Goal: Information Seeking & Learning: Learn about a topic

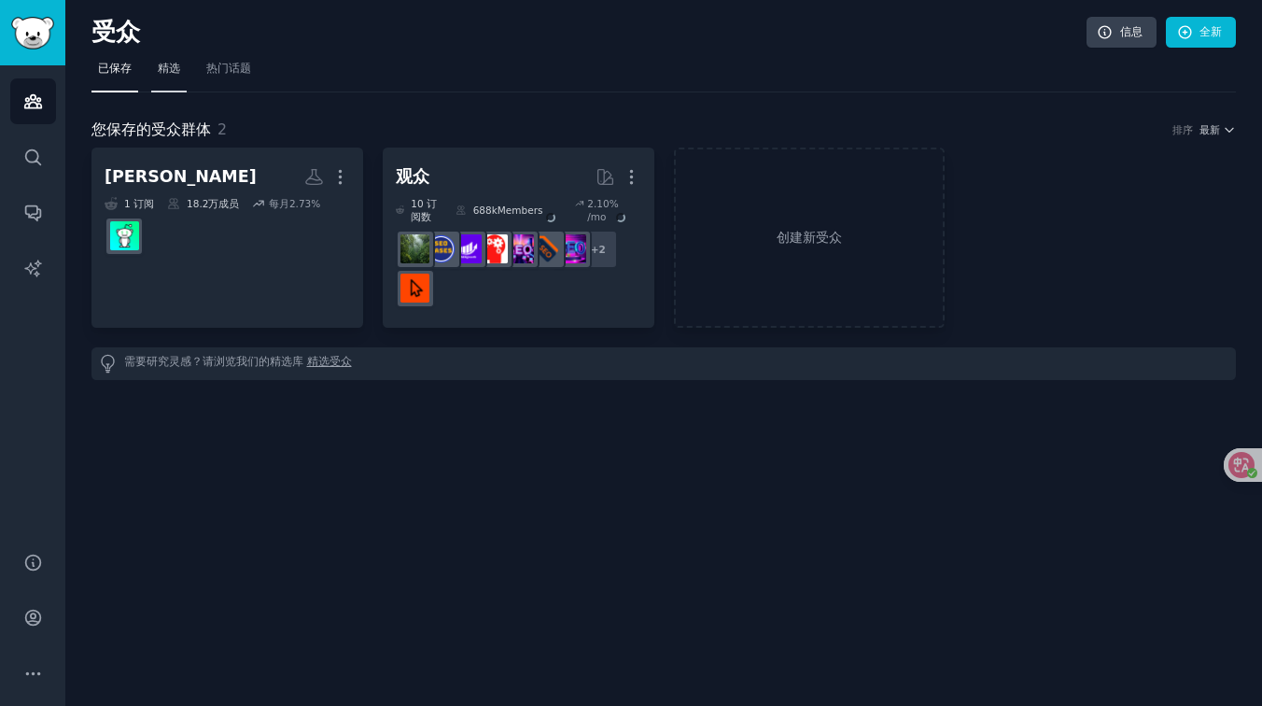
click at [168, 70] on font "精选" at bounding box center [169, 68] width 22 height 13
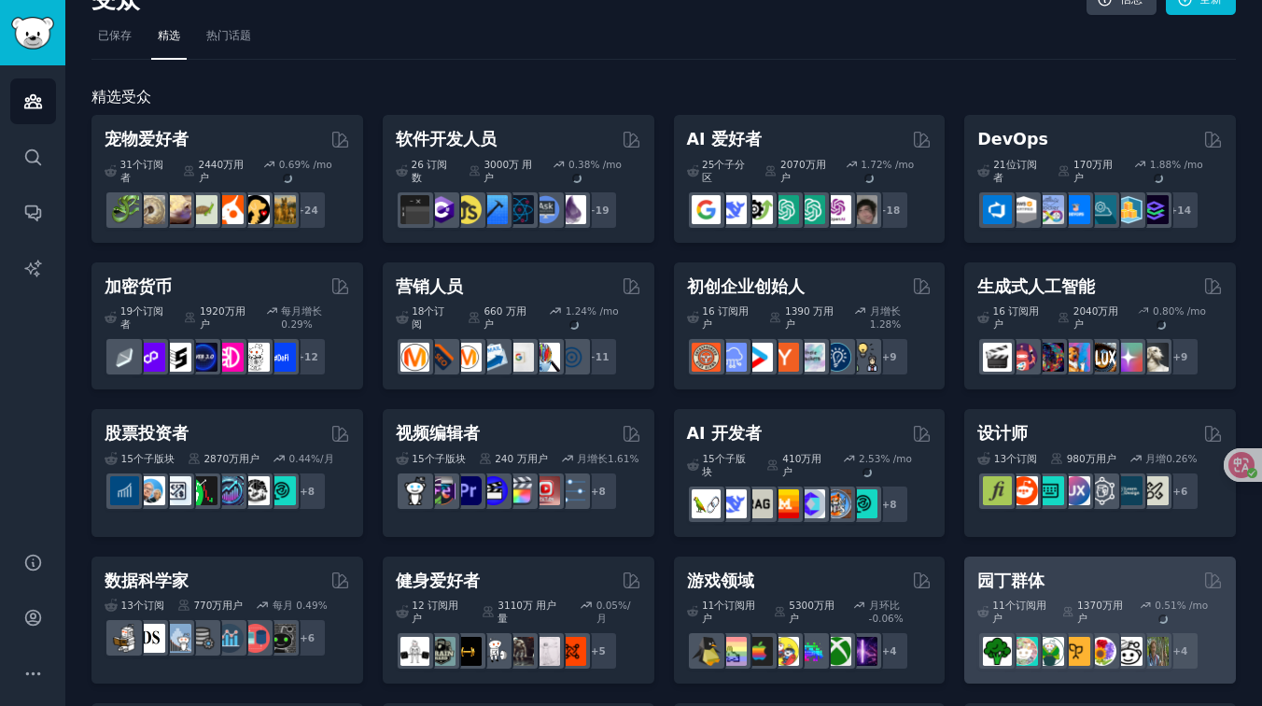
scroll to position [31, 0]
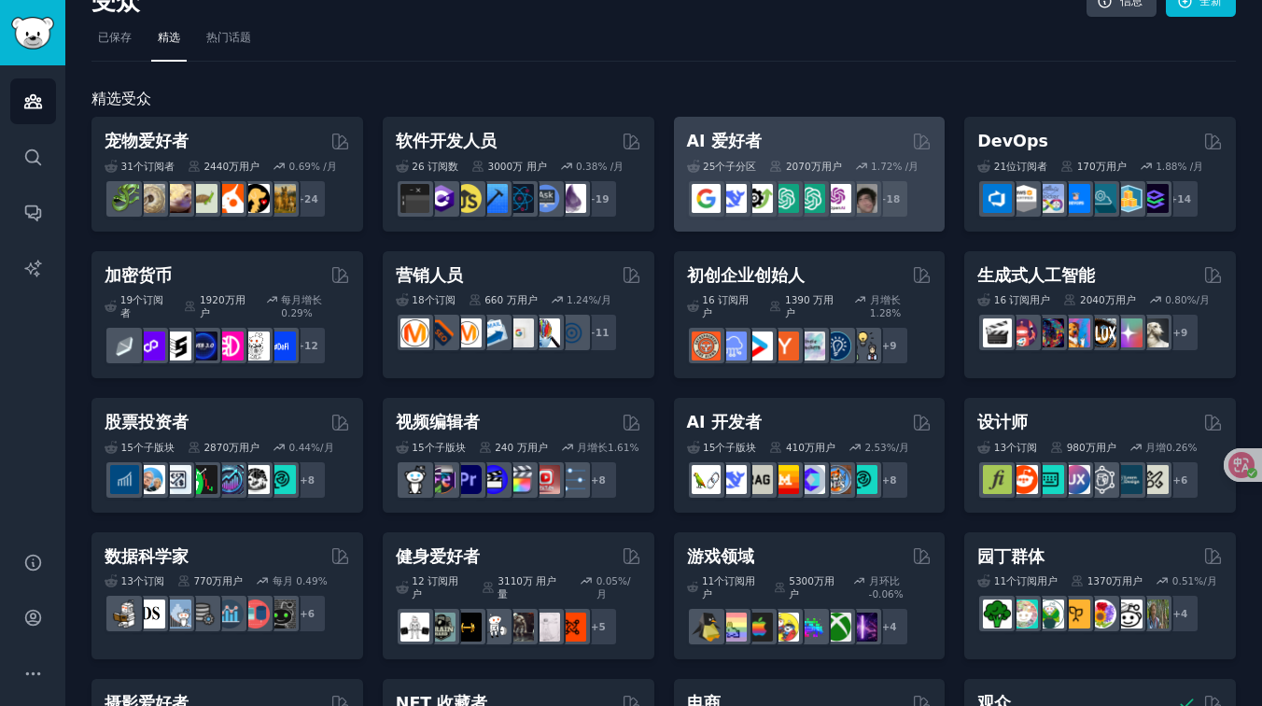
click at [790, 132] on div "AI 爱好者" at bounding box center [810, 141] width 246 height 23
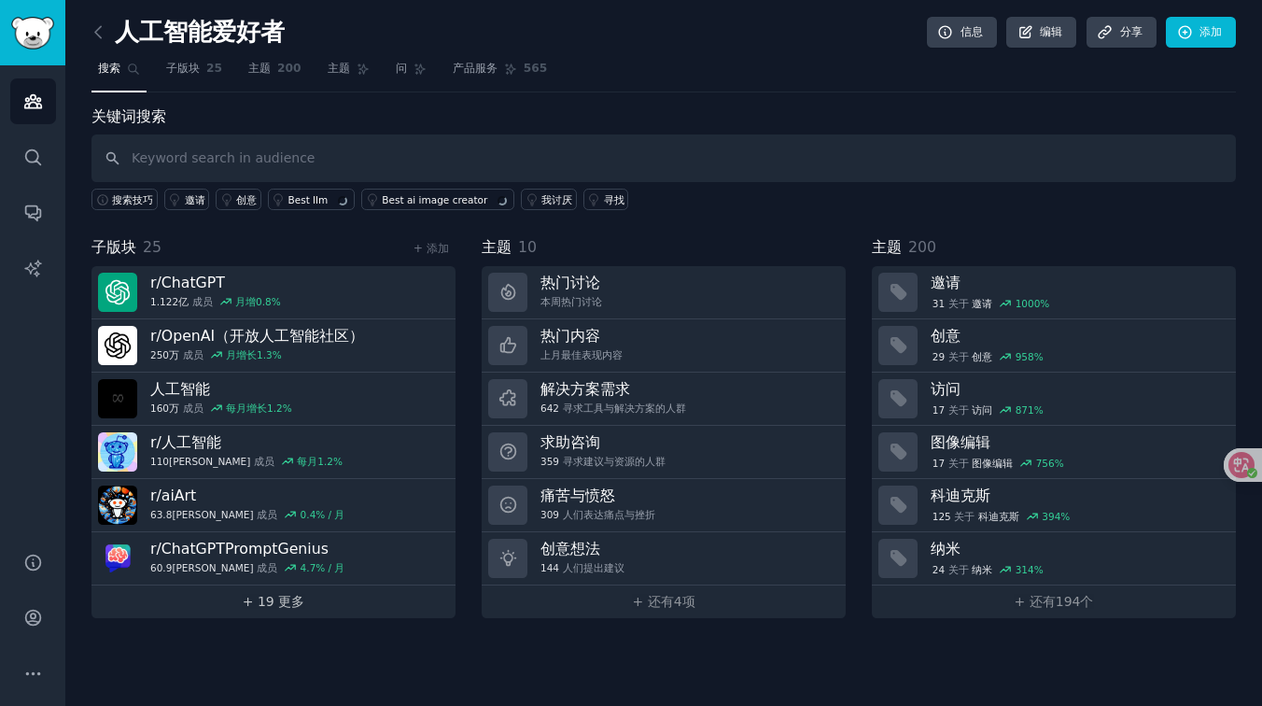
click at [282, 594] on font "+ 19 更多" at bounding box center [274, 601] width 62 height 15
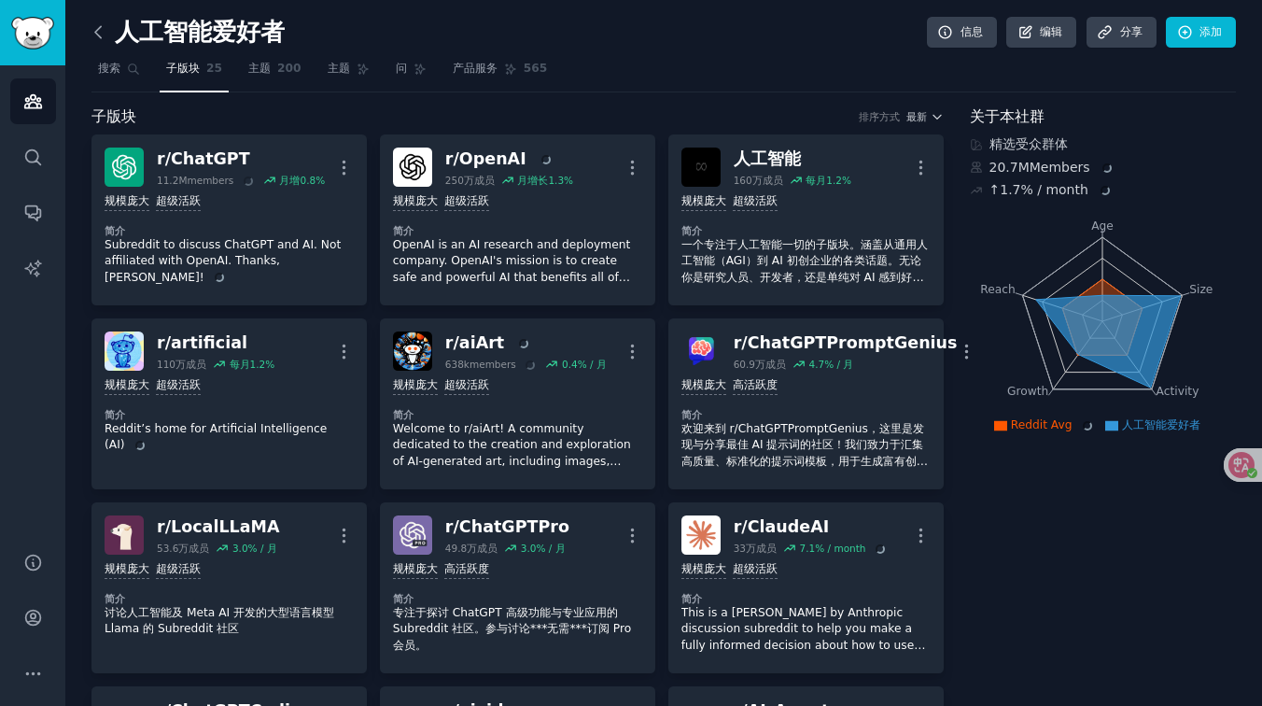
click at [93, 34] on icon at bounding box center [99, 32] width 20 height 20
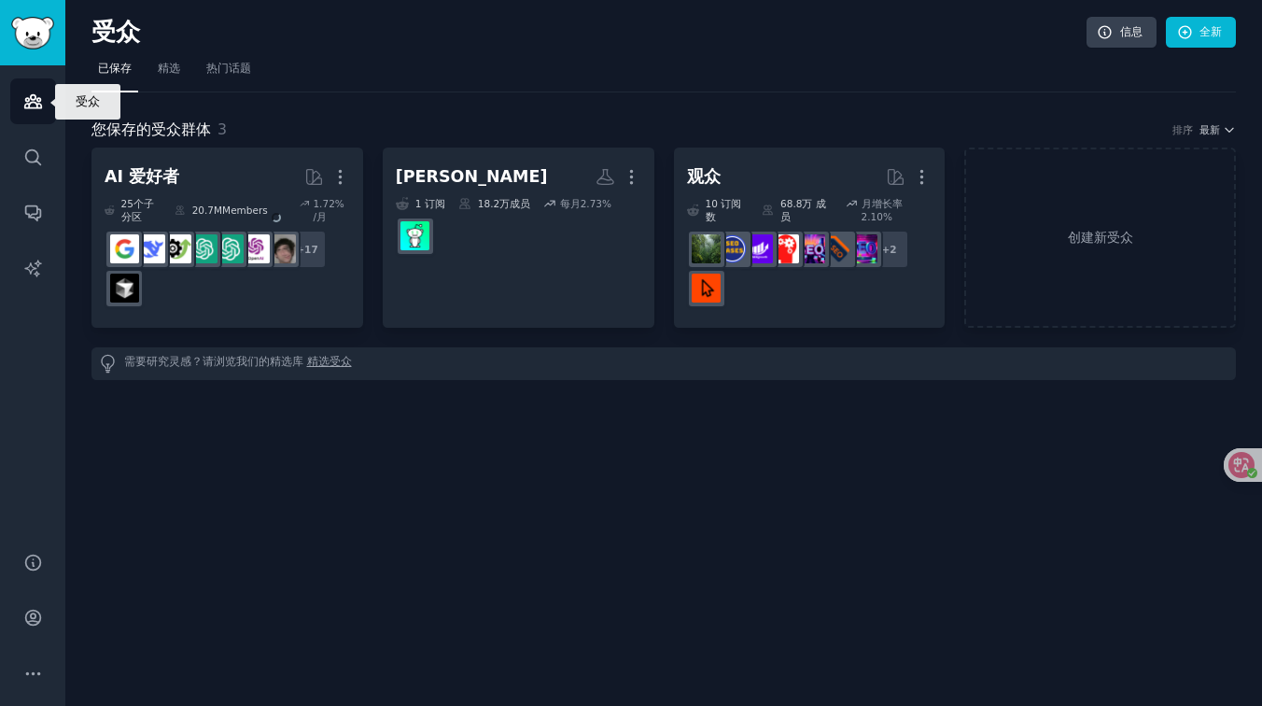
click at [39, 108] on icon "Sidebar" at bounding box center [33, 102] width 20 height 20
click at [182, 65] on link "精选" at bounding box center [168, 73] width 35 height 38
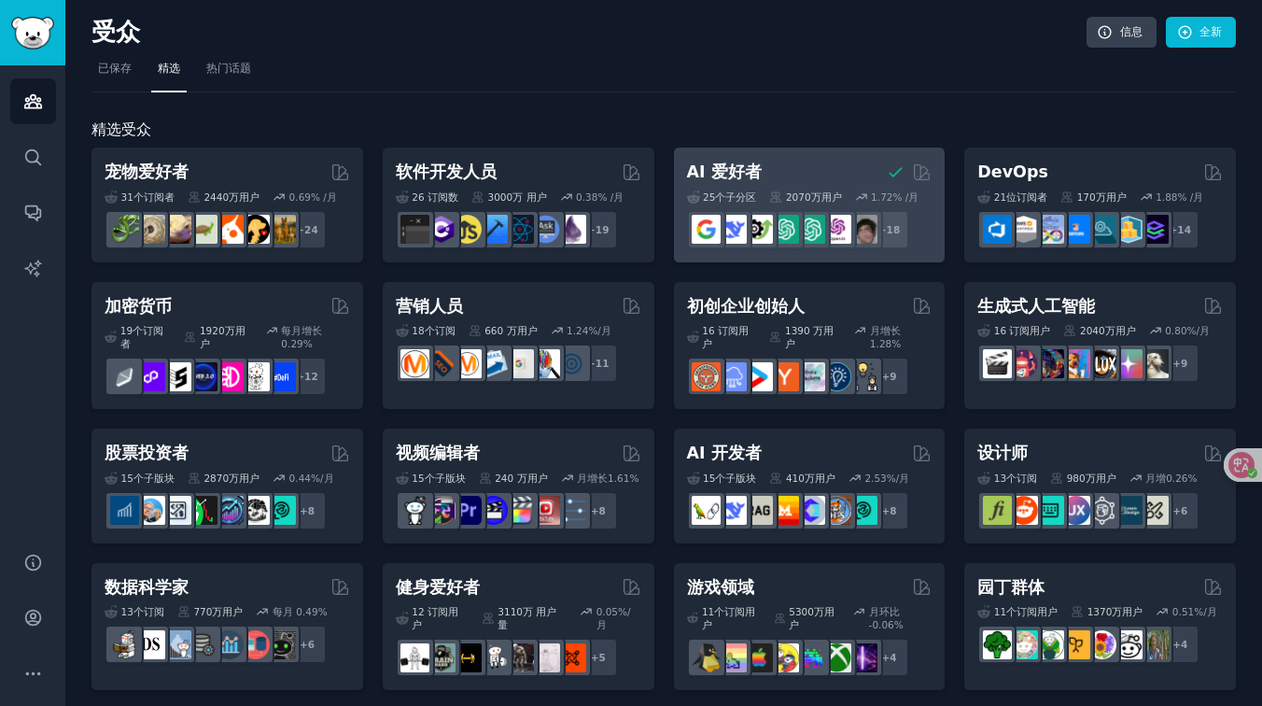
click at [740, 167] on font "AI 爱好者" at bounding box center [724, 171] width 75 height 19
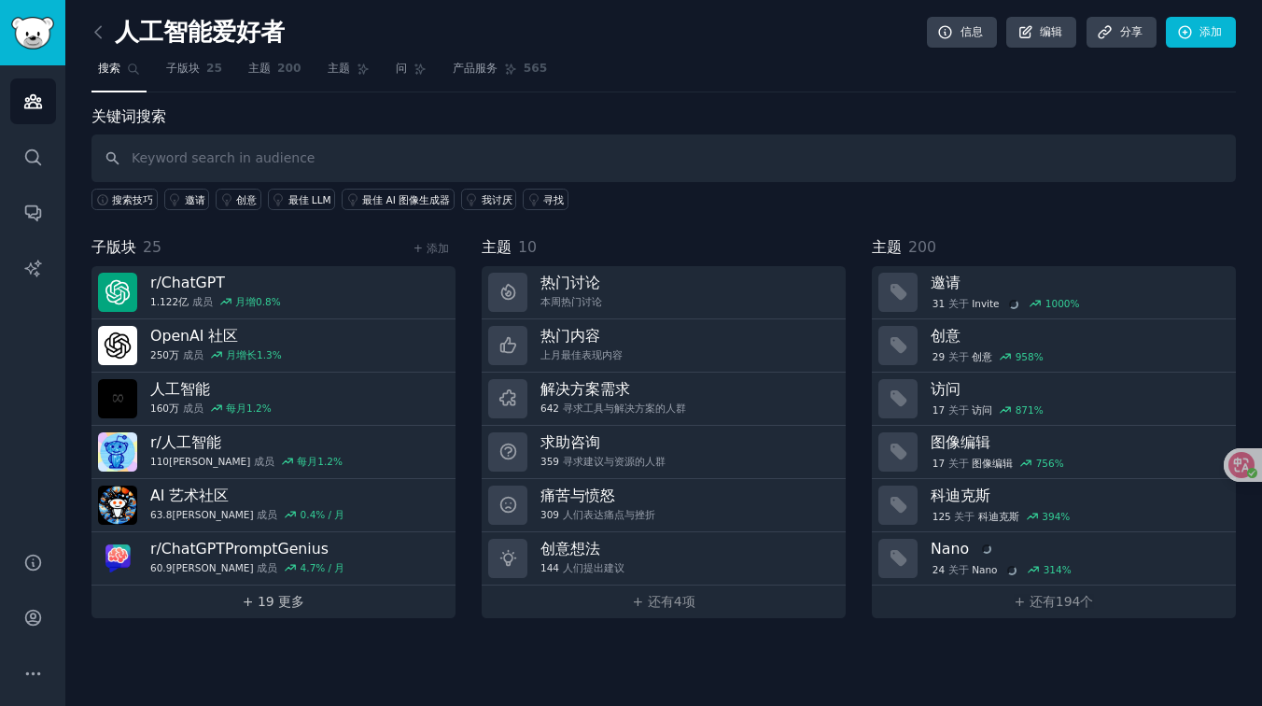
click at [290, 599] on font "+ 19 更多" at bounding box center [274, 601] width 62 height 15
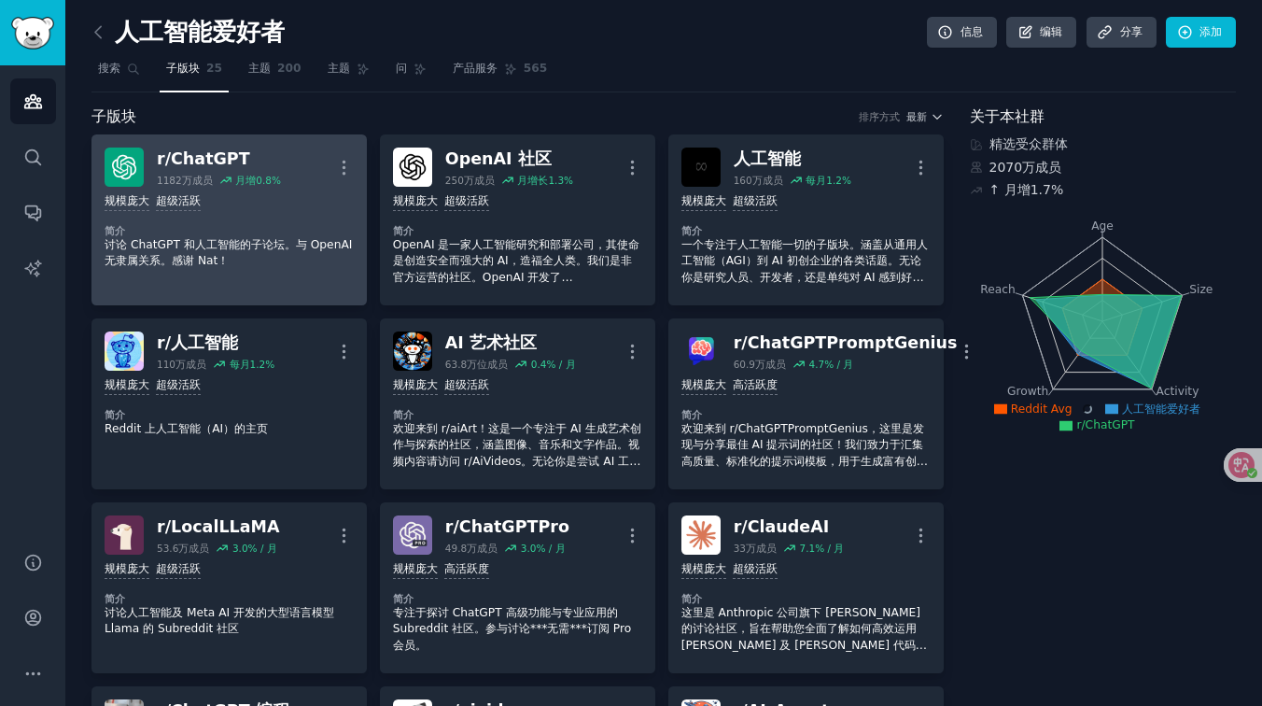
click at [242, 157] on div "r/ ChatGPT" at bounding box center [219, 159] width 124 height 23
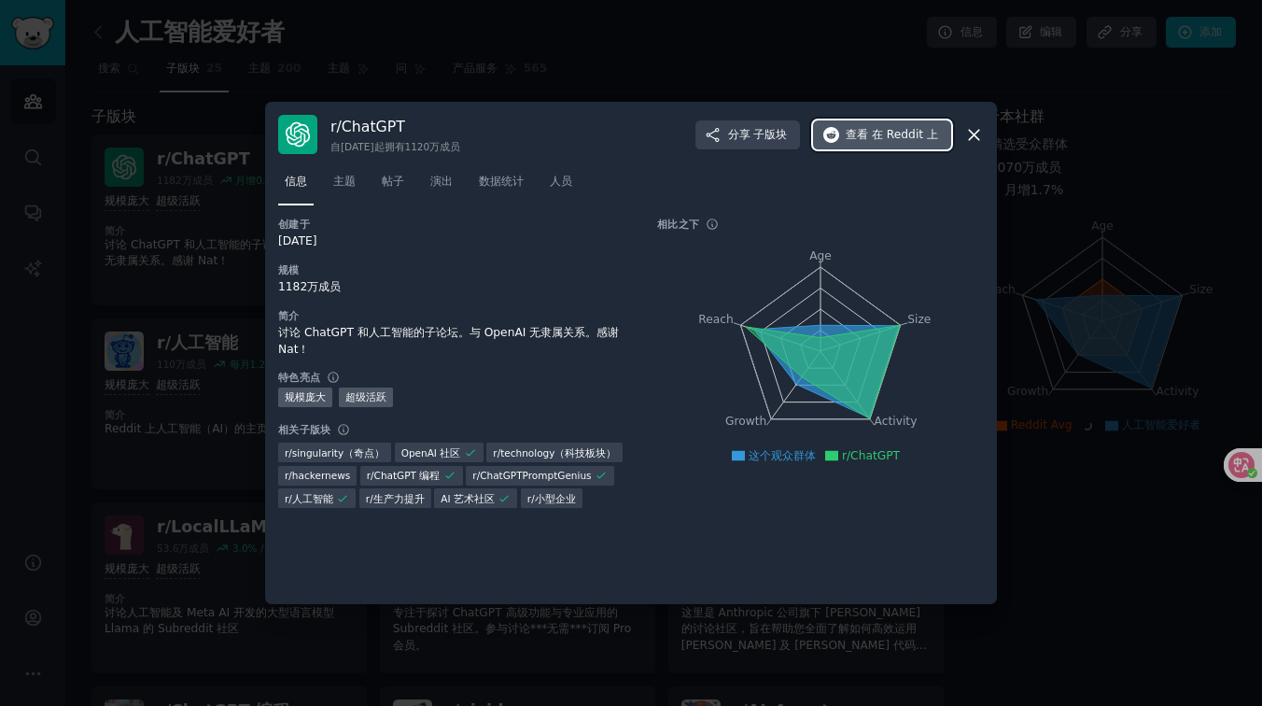
click at [897, 135] on font "在 Reddit 上" at bounding box center [905, 134] width 66 height 13
click at [980, 129] on icon at bounding box center [975, 135] width 20 height 20
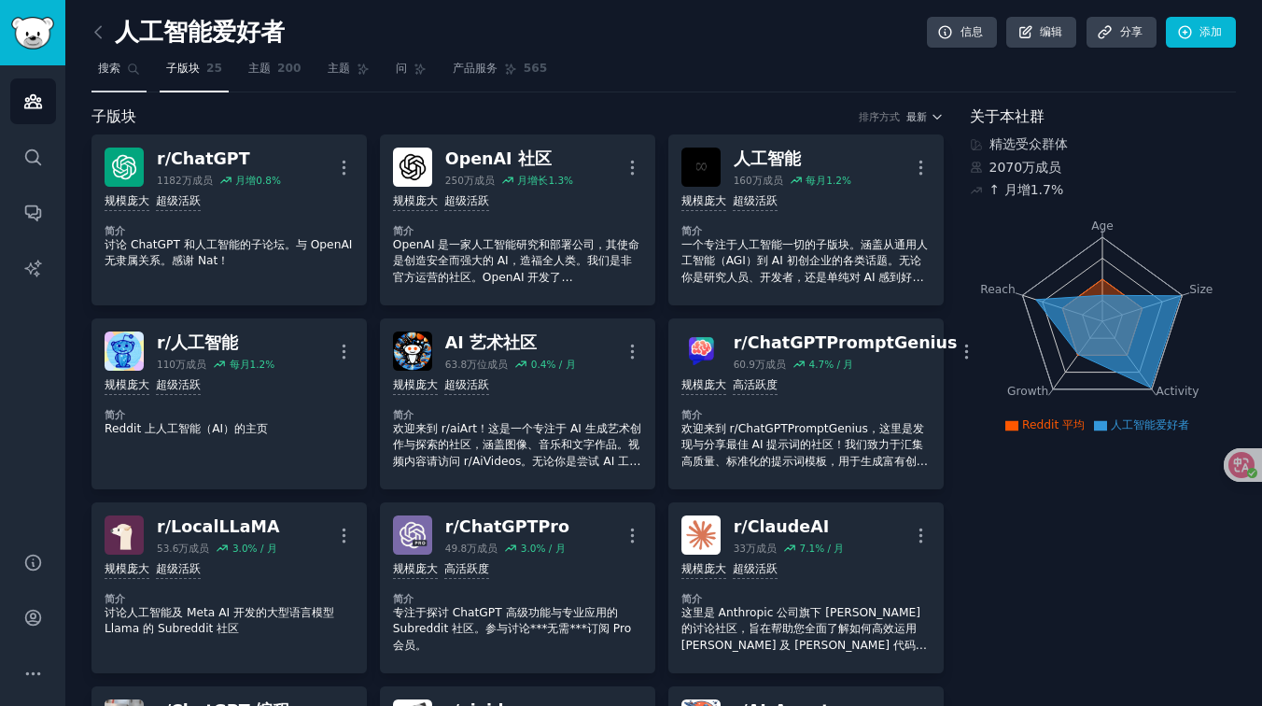
click at [123, 69] on link "搜索" at bounding box center [119, 73] width 55 height 38
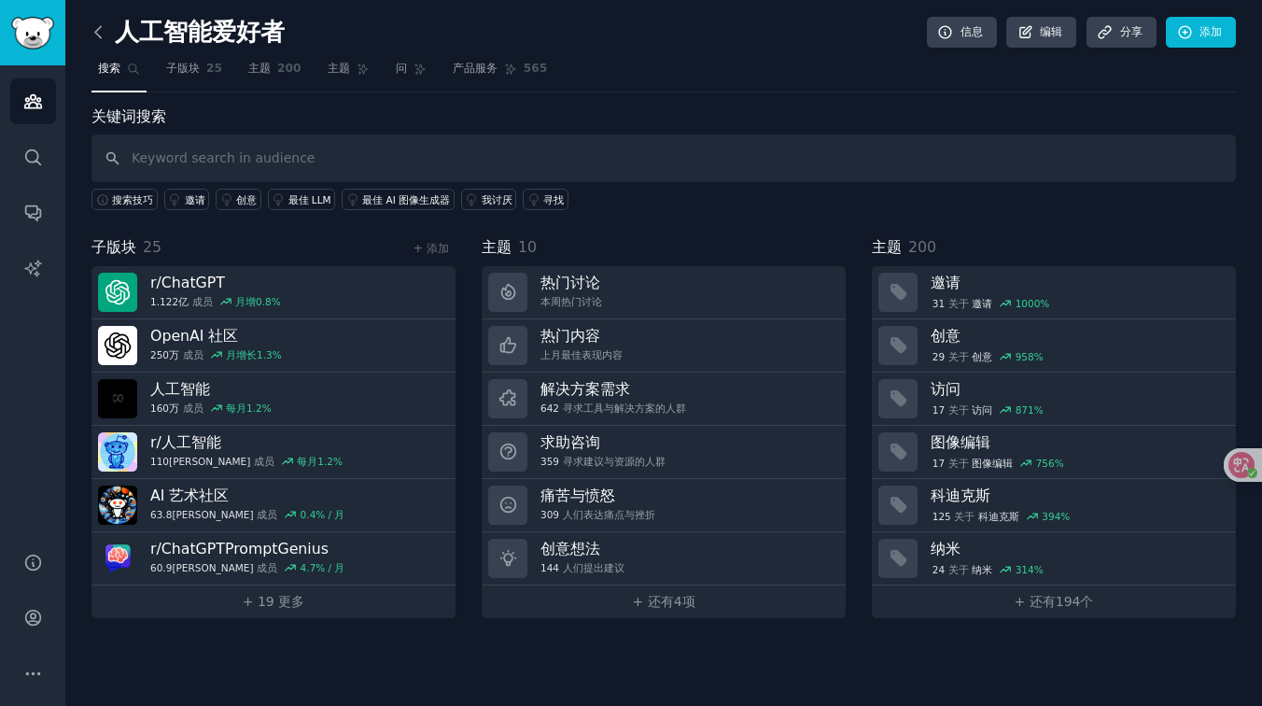
click at [99, 40] on icon at bounding box center [99, 32] width 20 height 20
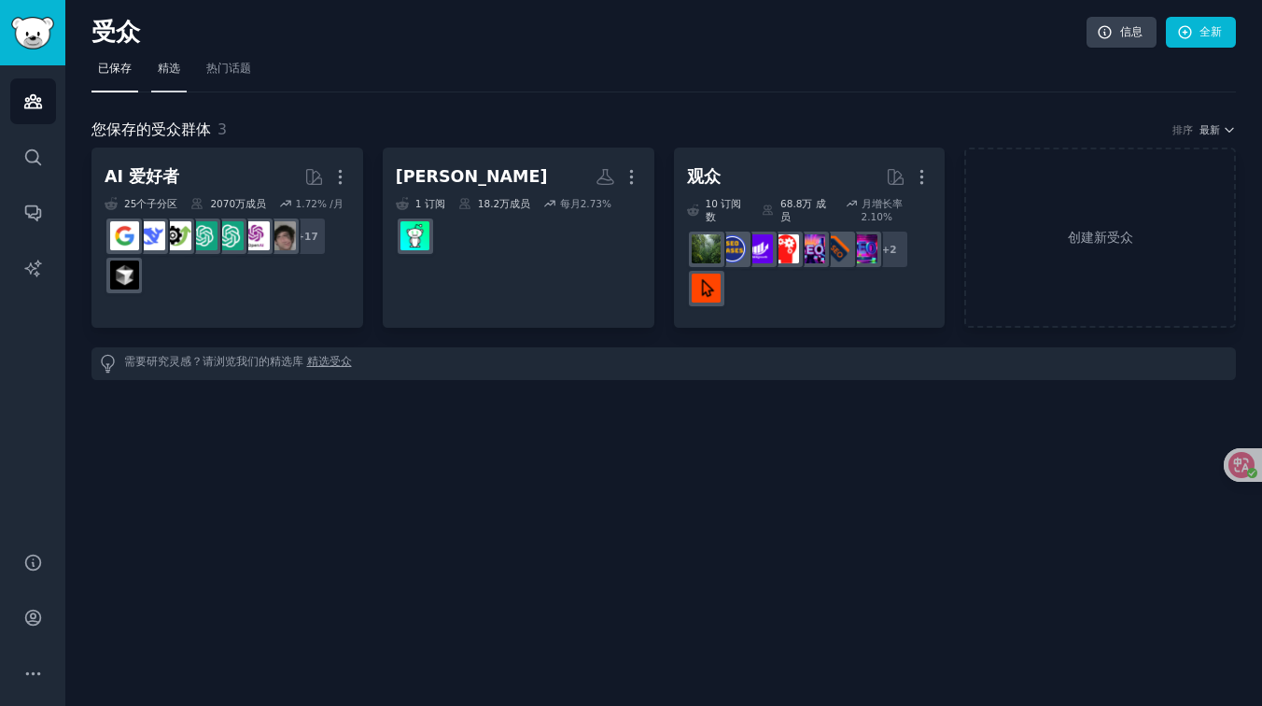
click at [171, 77] on link "精选" at bounding box center [168, 73] width 35 height 38
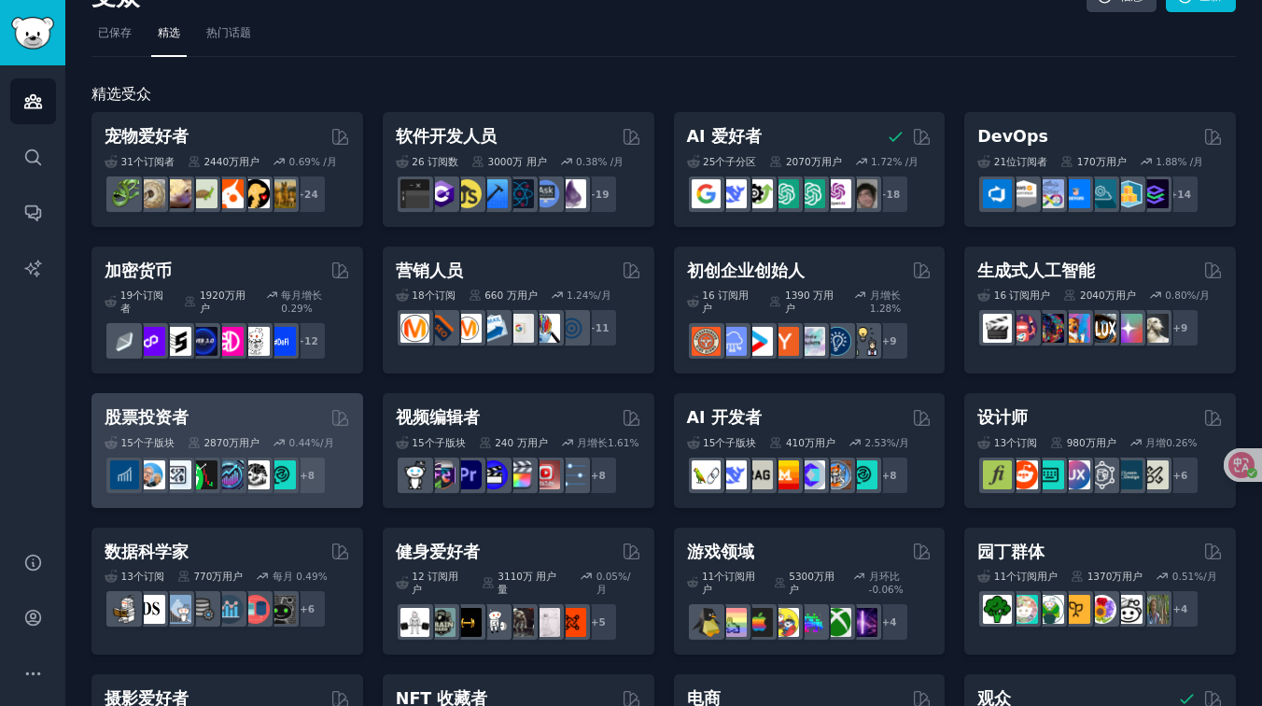
scroll to position [54, 0]
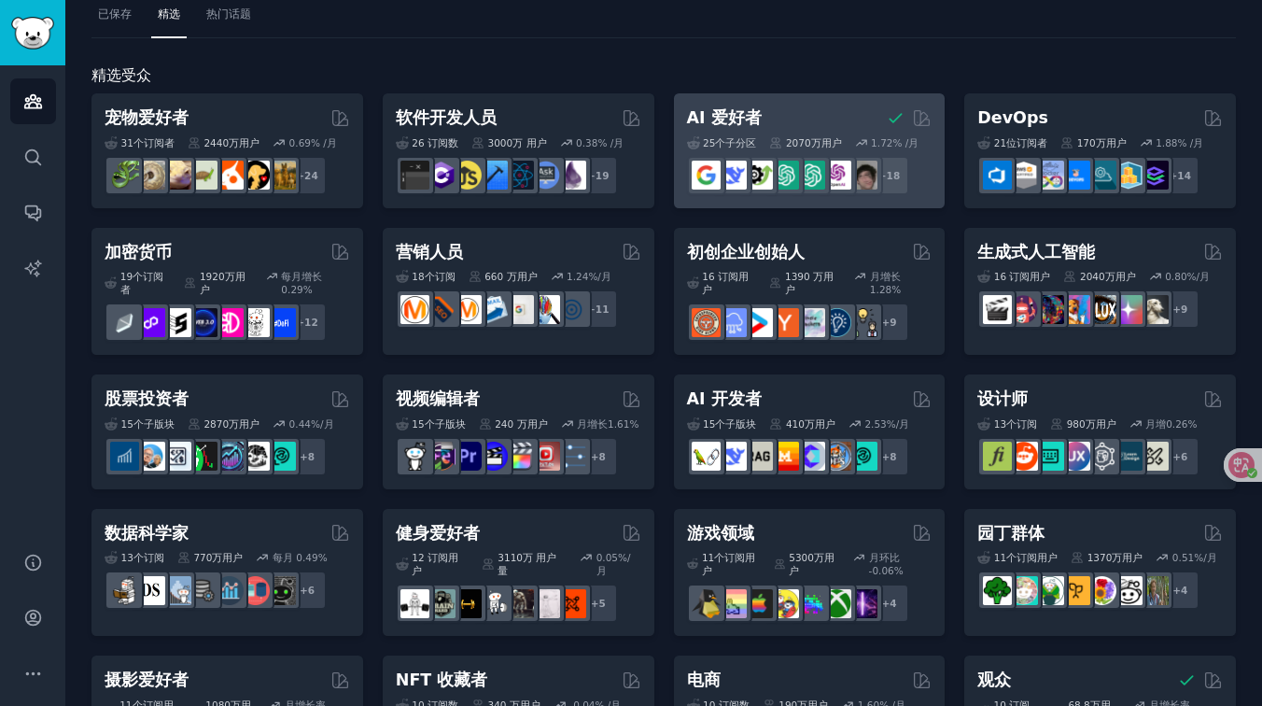
click at [769, 120] on div "AI 爱好者 由 GummySearch 精选" at bounding box center [810, 117] width 246 height 23
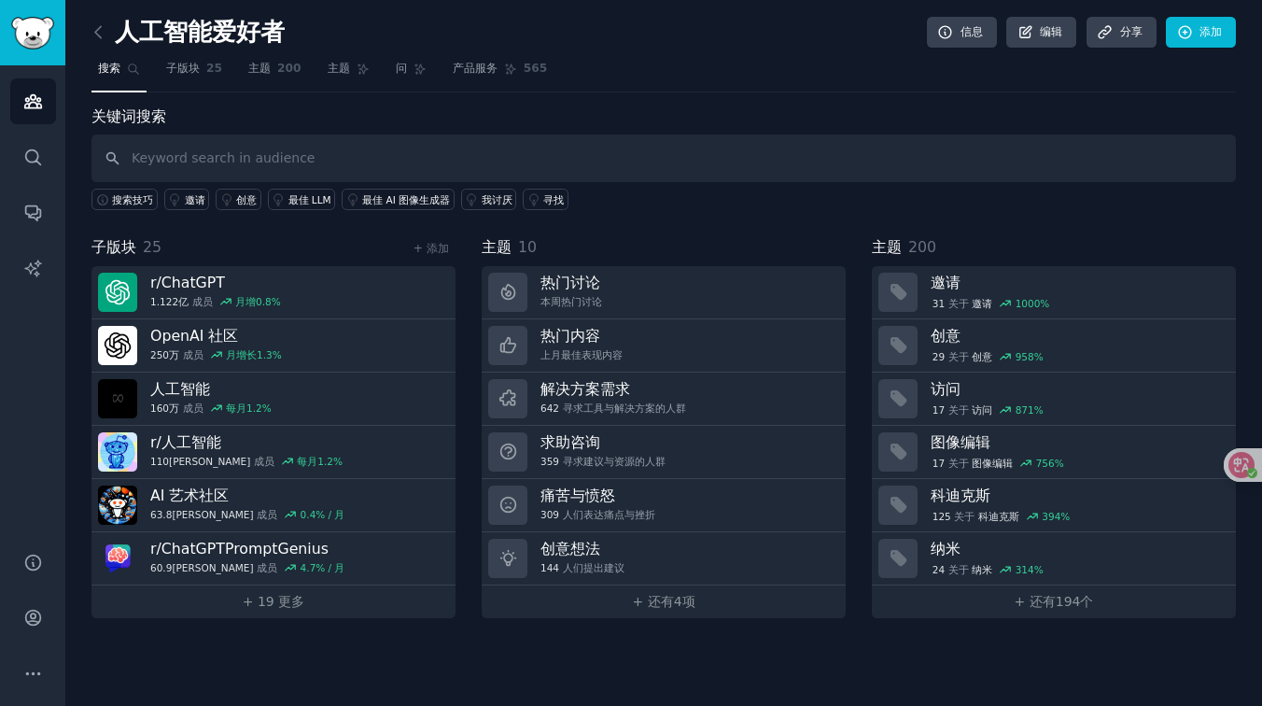
click at [107, 28] on link at bounding box center [103, 33] width 23 height 30
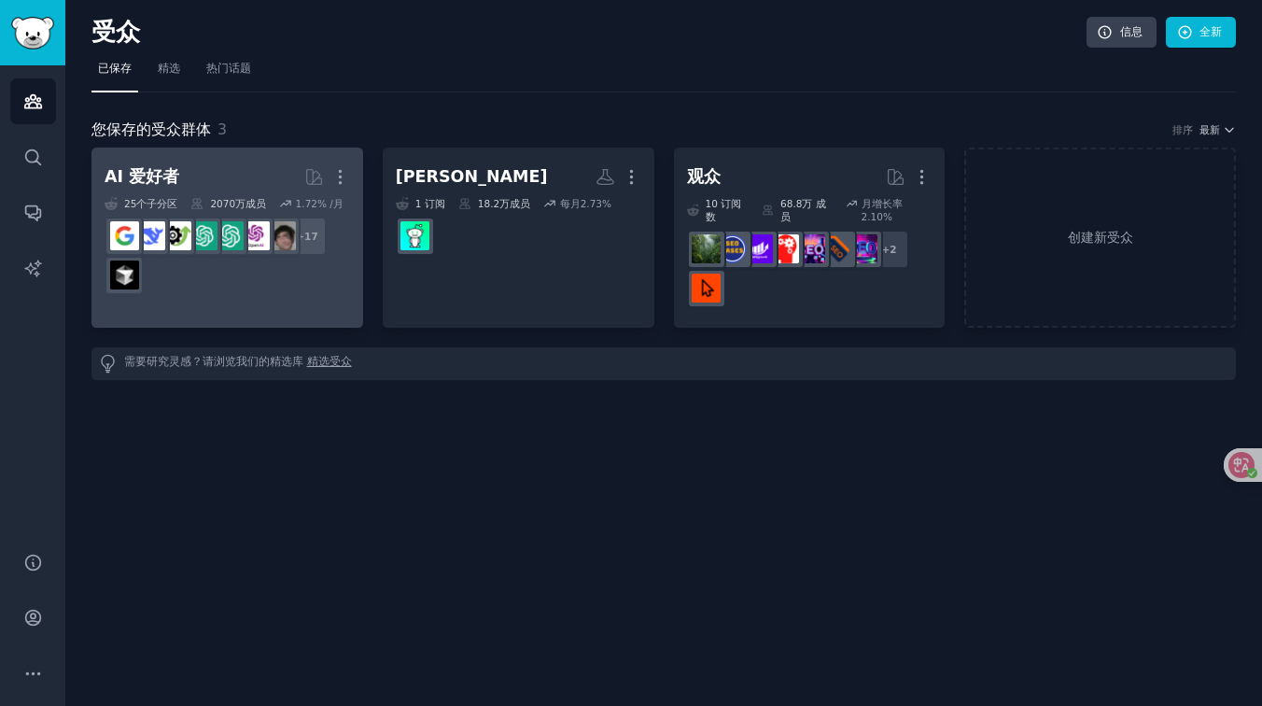
click at [194, 164] on h2 "AI 爱好者 More" at bounding box center [228, 177] width 246 height 33
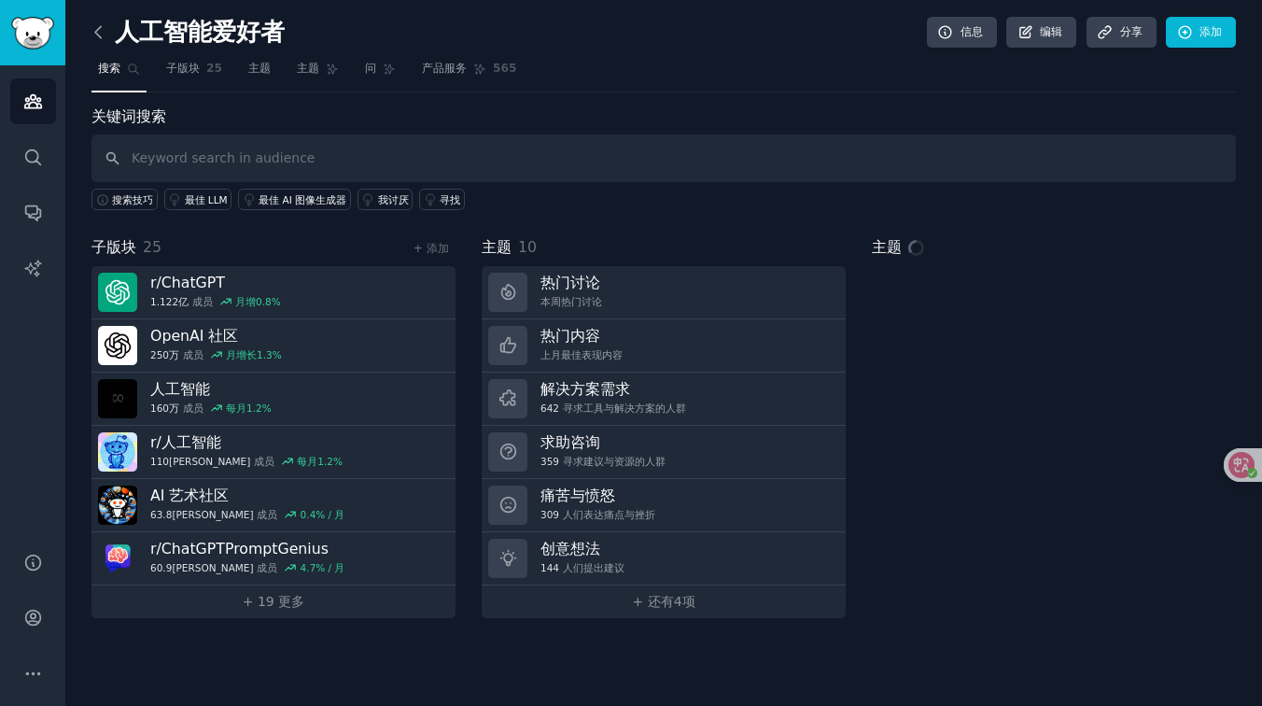
click at [102, 34] on icon at bounding box center [99, 32] width 20 height 20
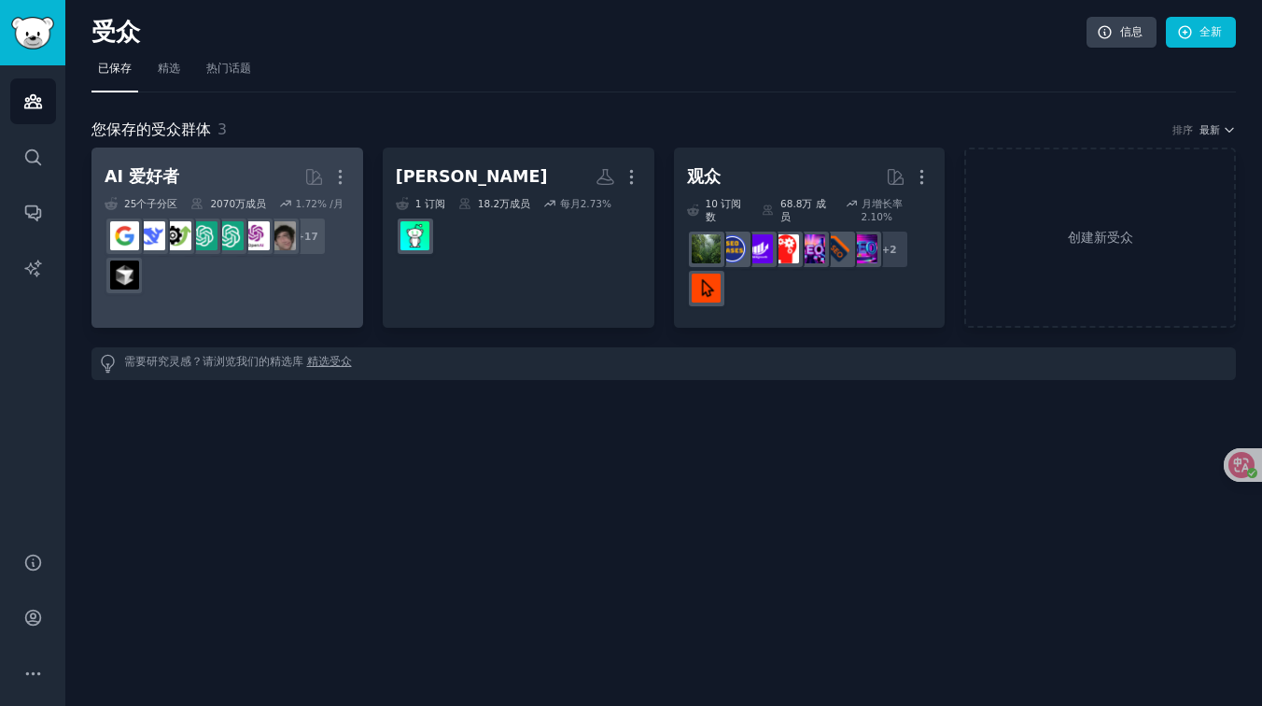
click at [198, 179] on h2 "AI 爱好者 More" at bounding box center [228, 177] width 246 height 33
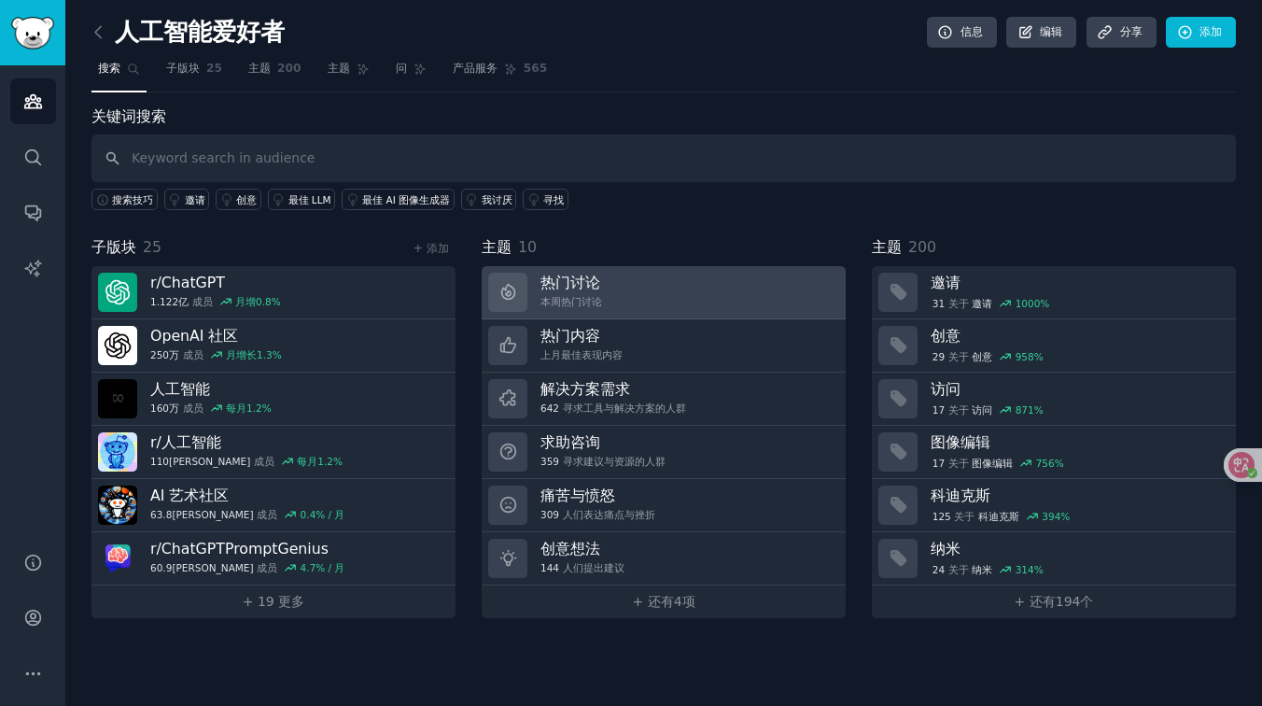
click at [599, 285] on link "热门讨论 本周热门讨论" at bounding box center [664, 292] width 364 height 53
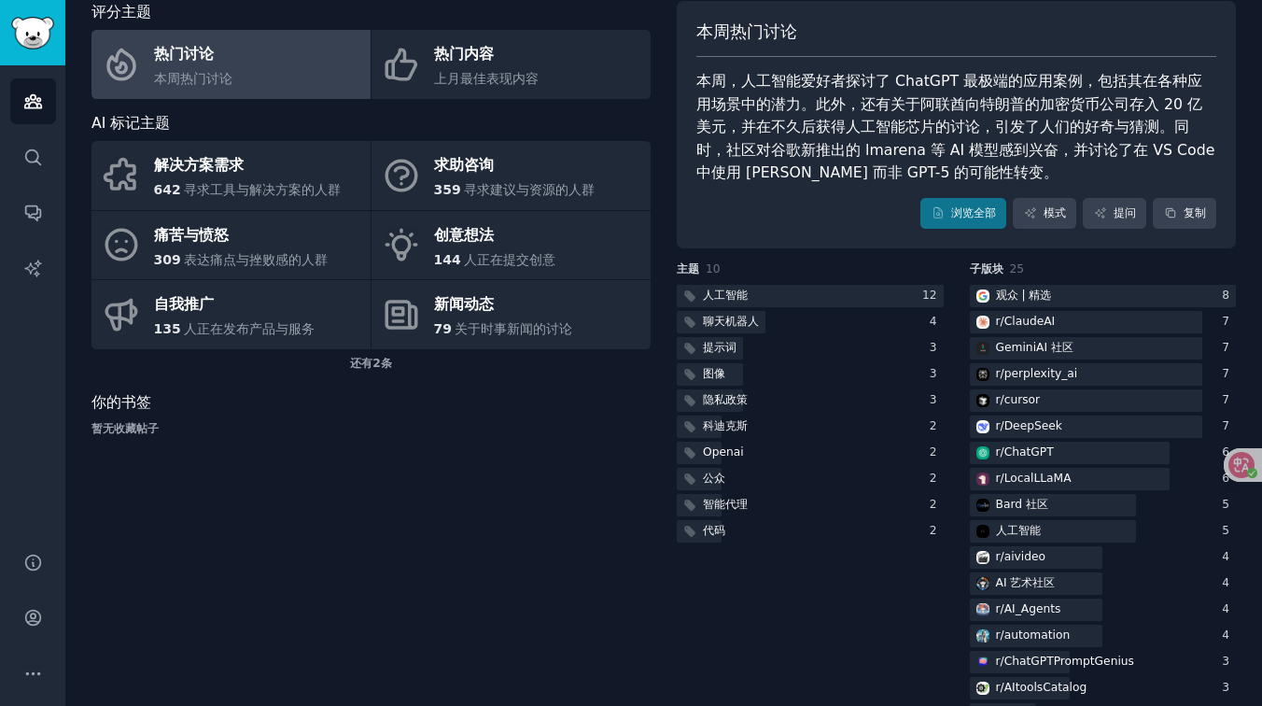
scroll to position [157, 0]
